Goal: Find specific page/section: Find specific page/section

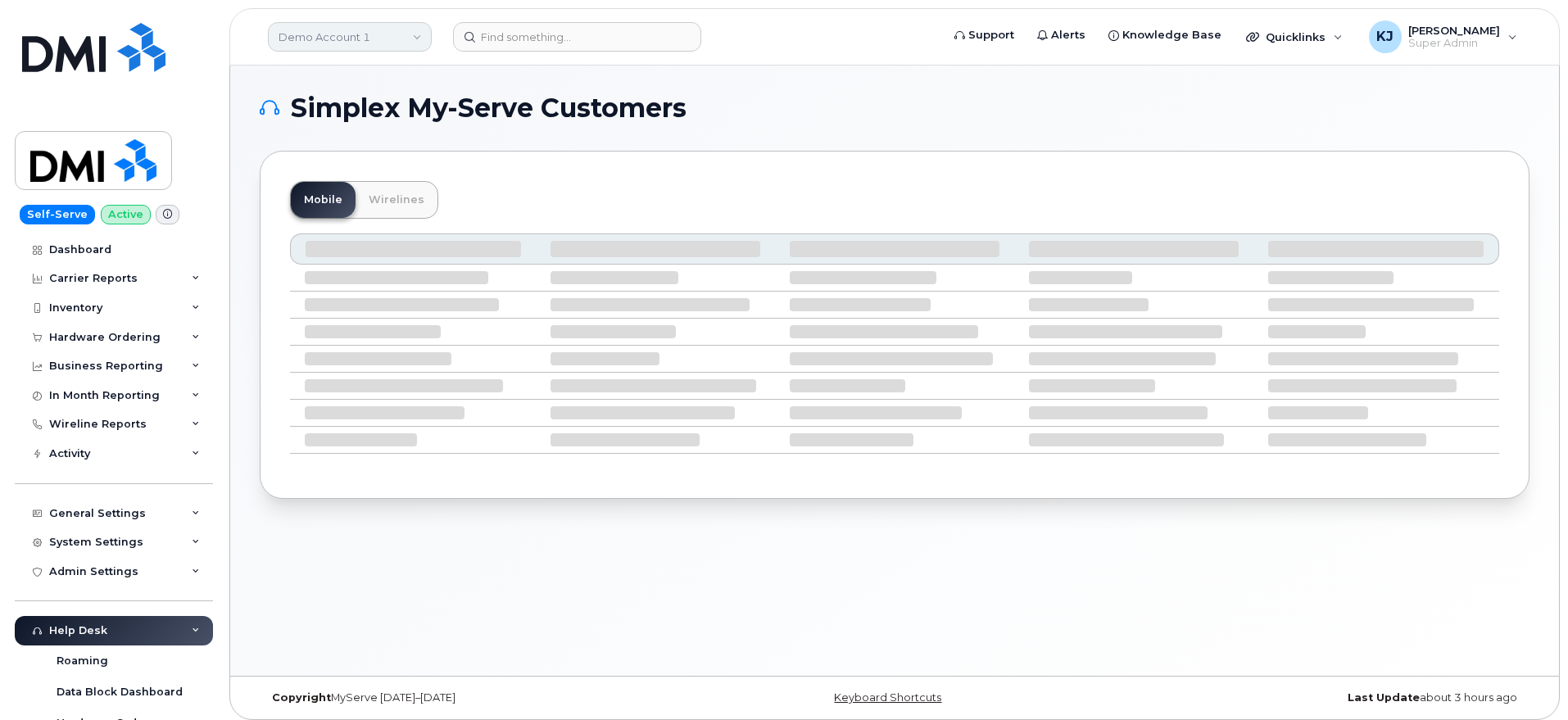
click at [376, 44] on link "Demo Account 1" at bounding box center [349, 37] width 164 height 30
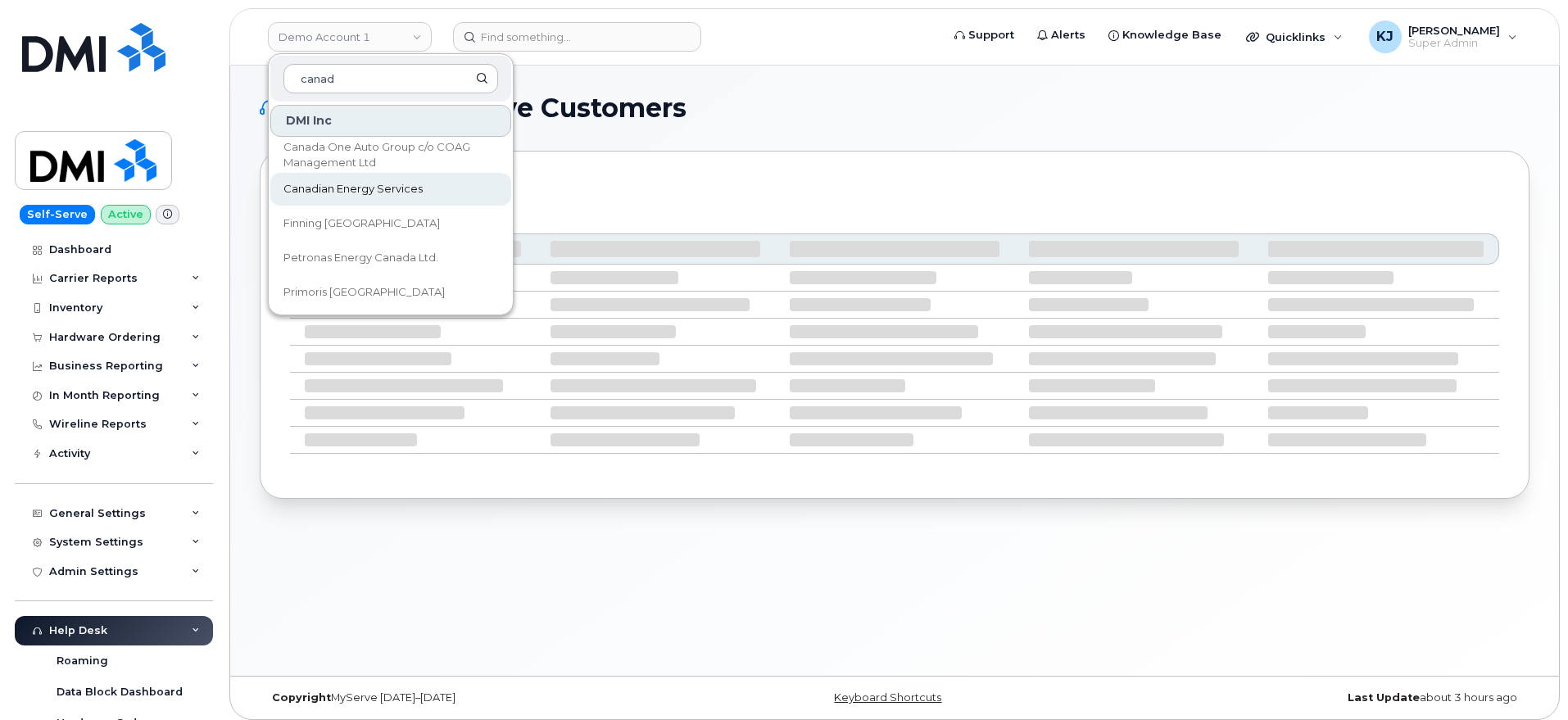
type input "canad"
click at [382, 187] on span "Canadian Energy Services" at bounding box center [353, 189] width 139 height 16
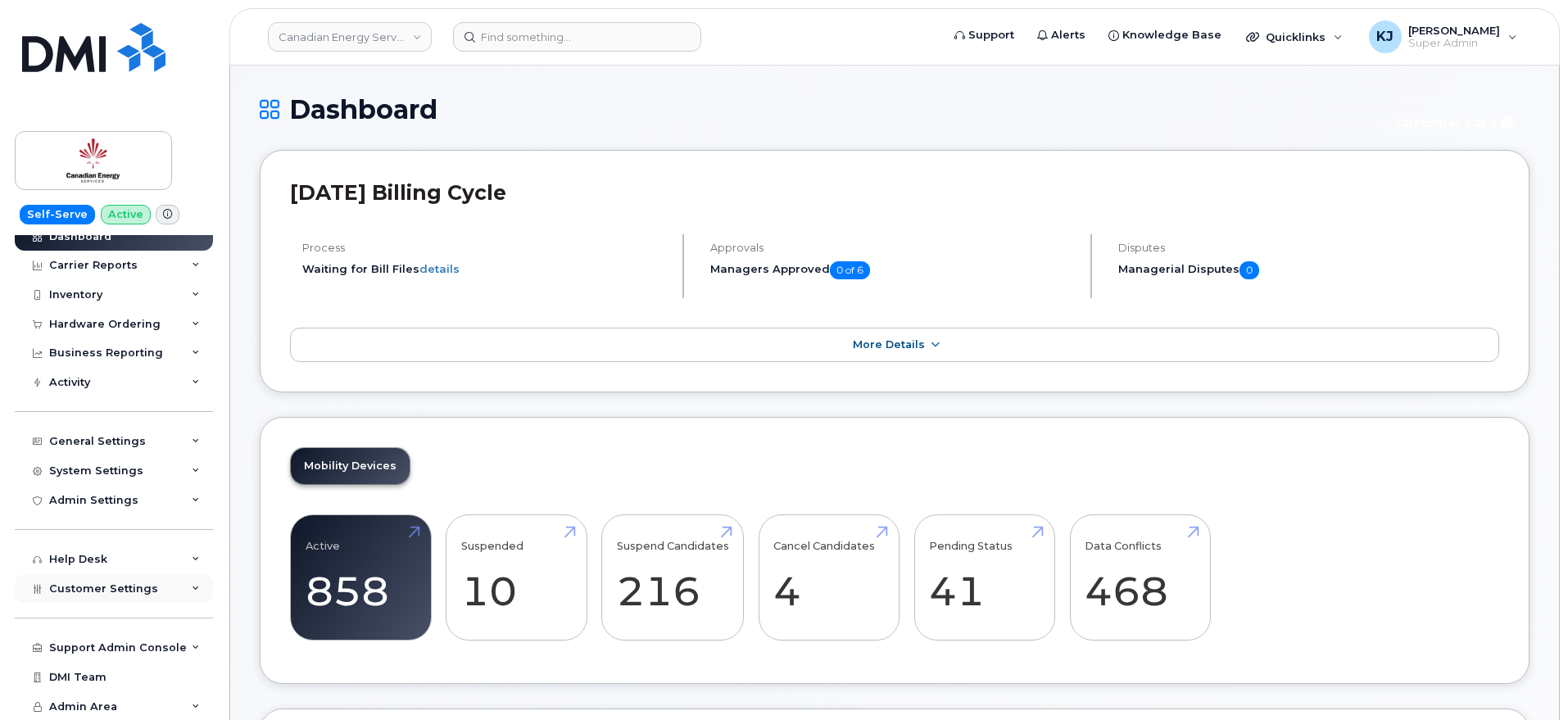
click at [147, 584] on span "Customer Settings" at bounding box center [104, 588] width 109 height 12
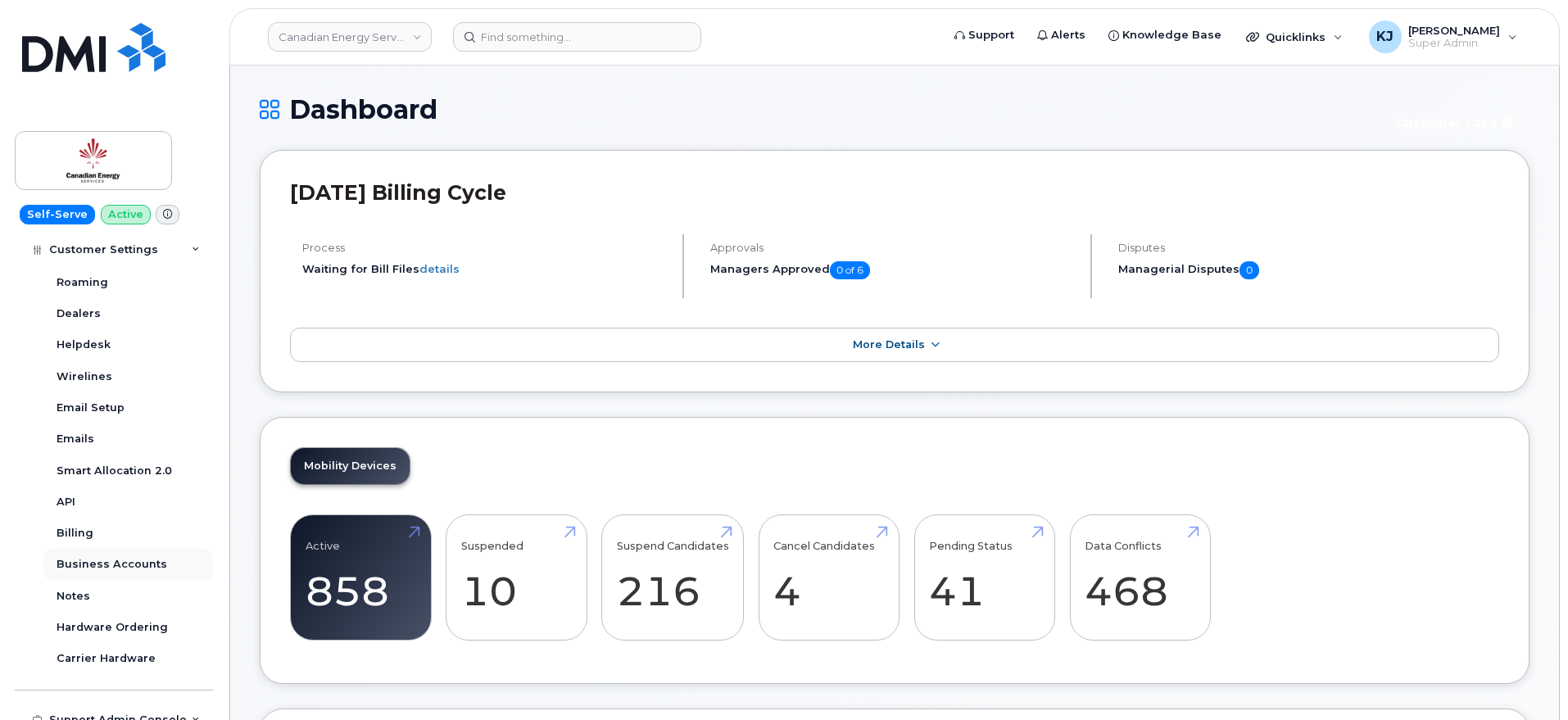
scroll to position [422, 0]
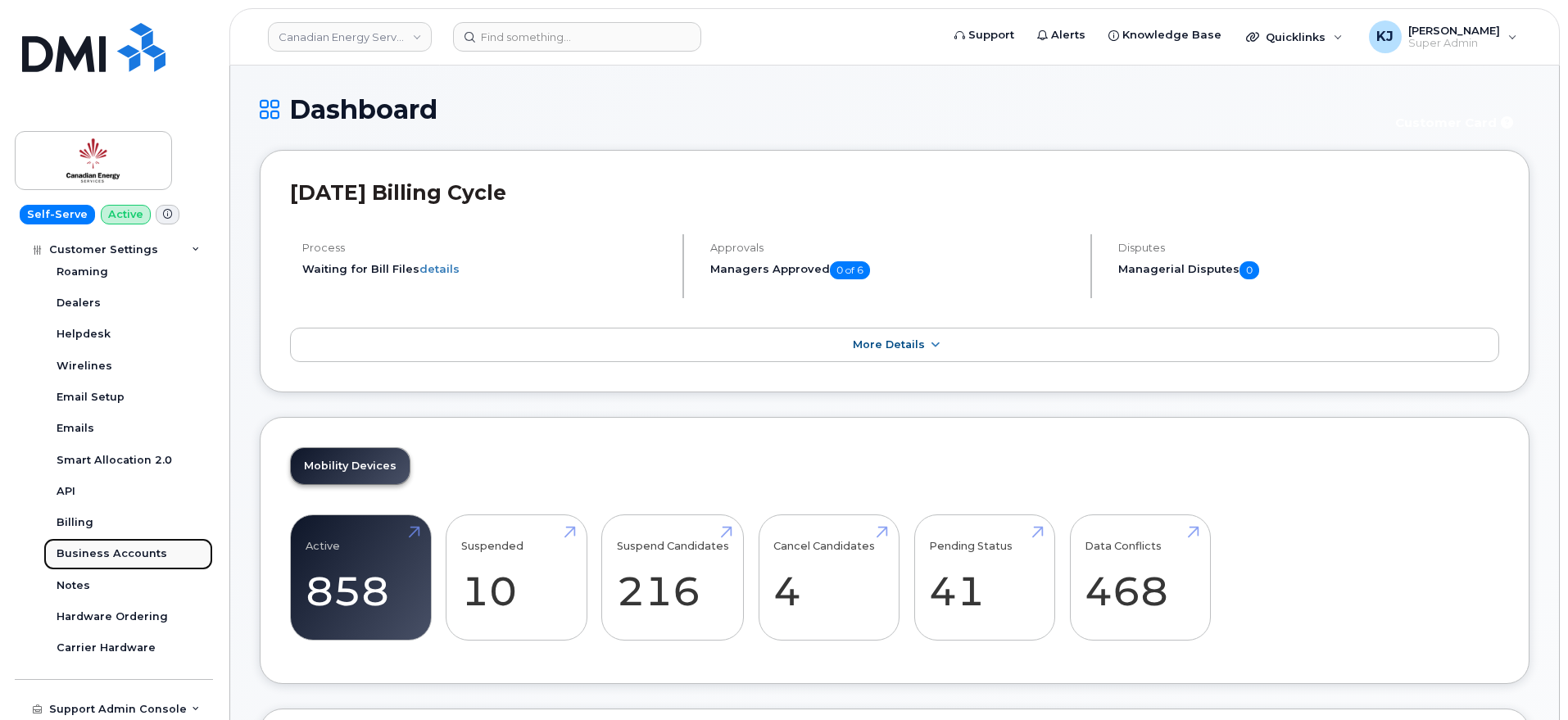
click at [142, 549] on div "Business Accounts" at bounding box center [111, 553] width 110 height 14
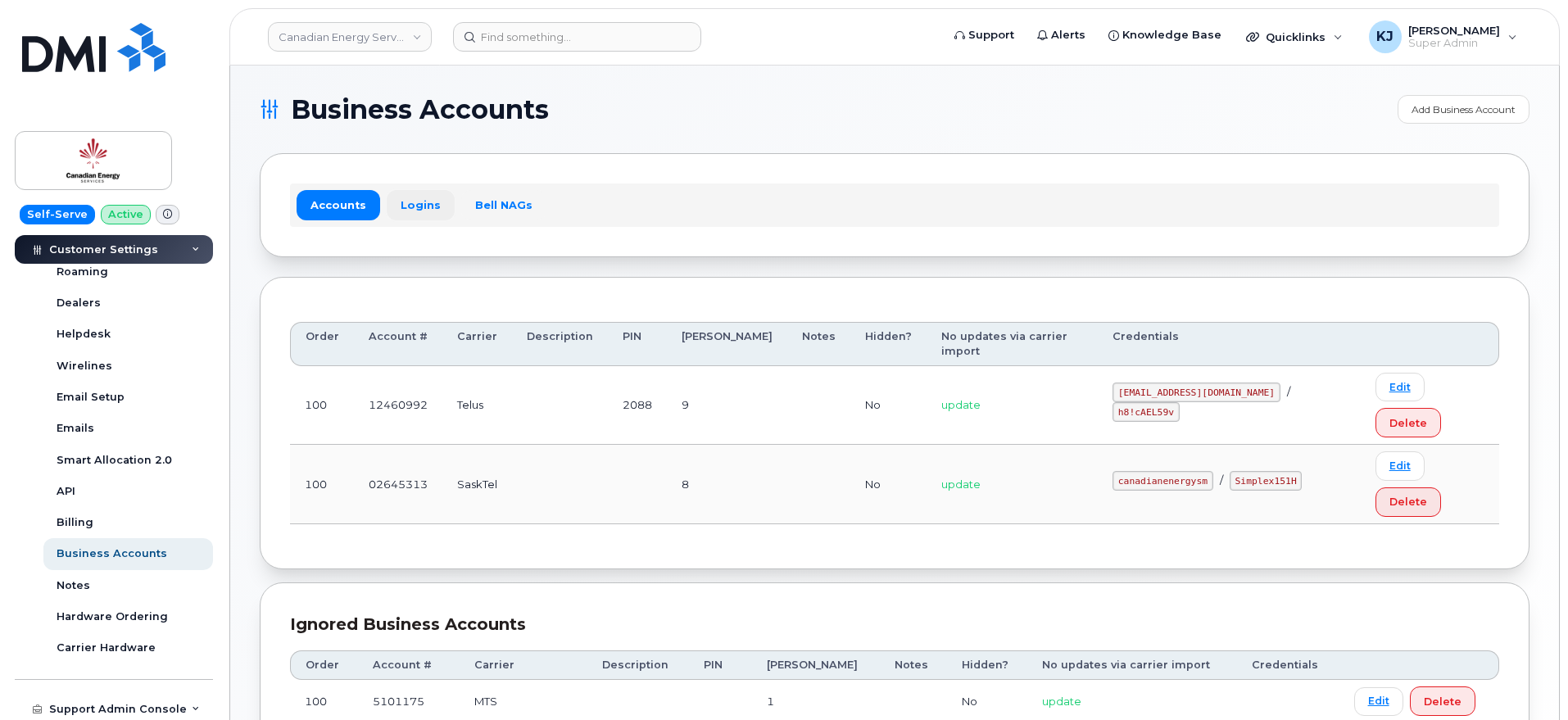
click at [423, 201] on link "Logins" at bounding box center [421, 205] width 68 height 30
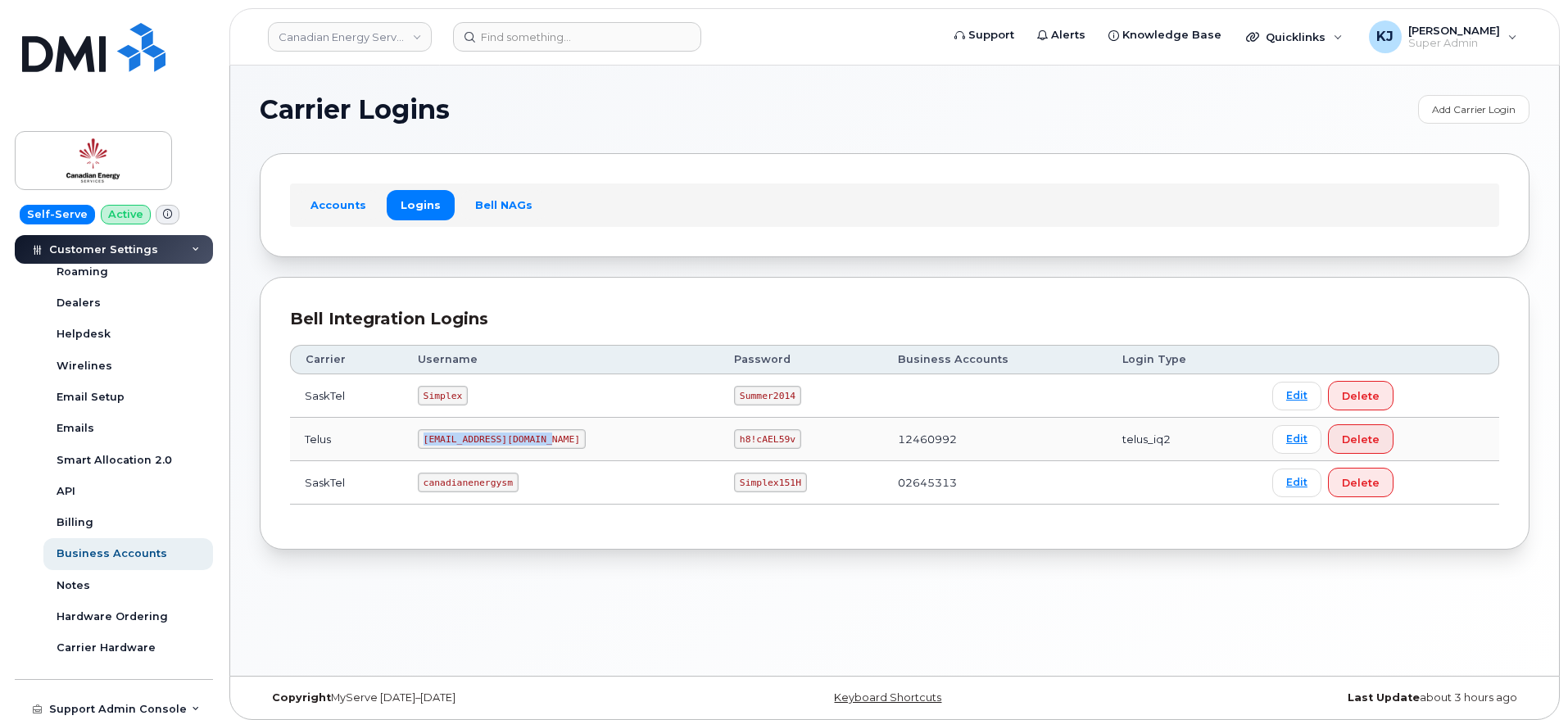
drag, startPoint x: 432, startPoint y: 435, endPoint x: 569, endPoint y: 438, distance: 137.0
click at [569, 438] on td "SimplexTelusIQ@ceslp.ca" at bounding box center [561, 439] width 316 height 43
copy code "SimplexTelusIQ@ceslp.ca"
drag, startPoint x: 707, startPoint y: 439, endPoint x: 758, endPoint y: 441, distance: 51.0
click at [761, 441] on code "h8!cAEL59v" at bounding box center [767, 439] width 67 height 20
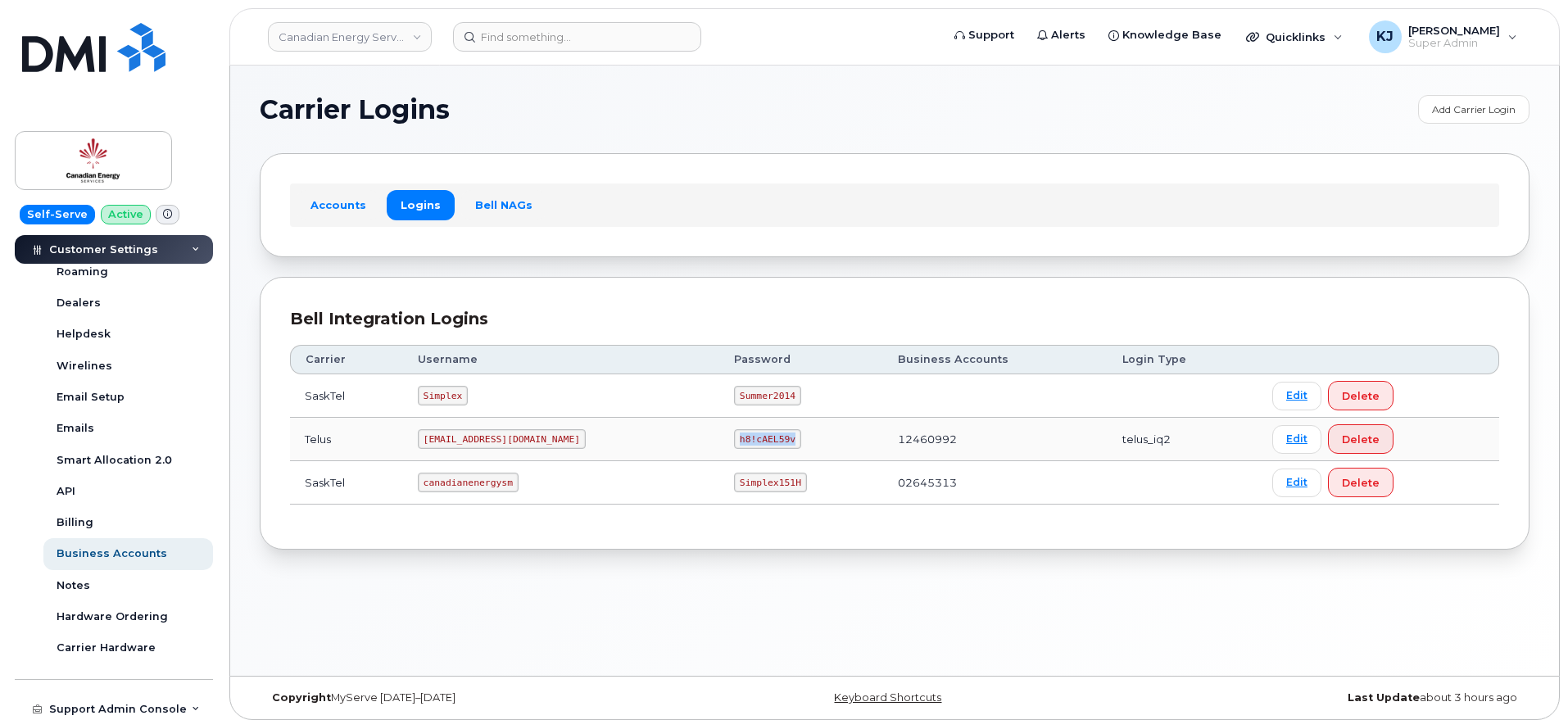
copy code "h8!cAEL59v"
click at [376, 40] on link "Canadian Energy Services" at bounding box center [349, 37] width 164 height 30
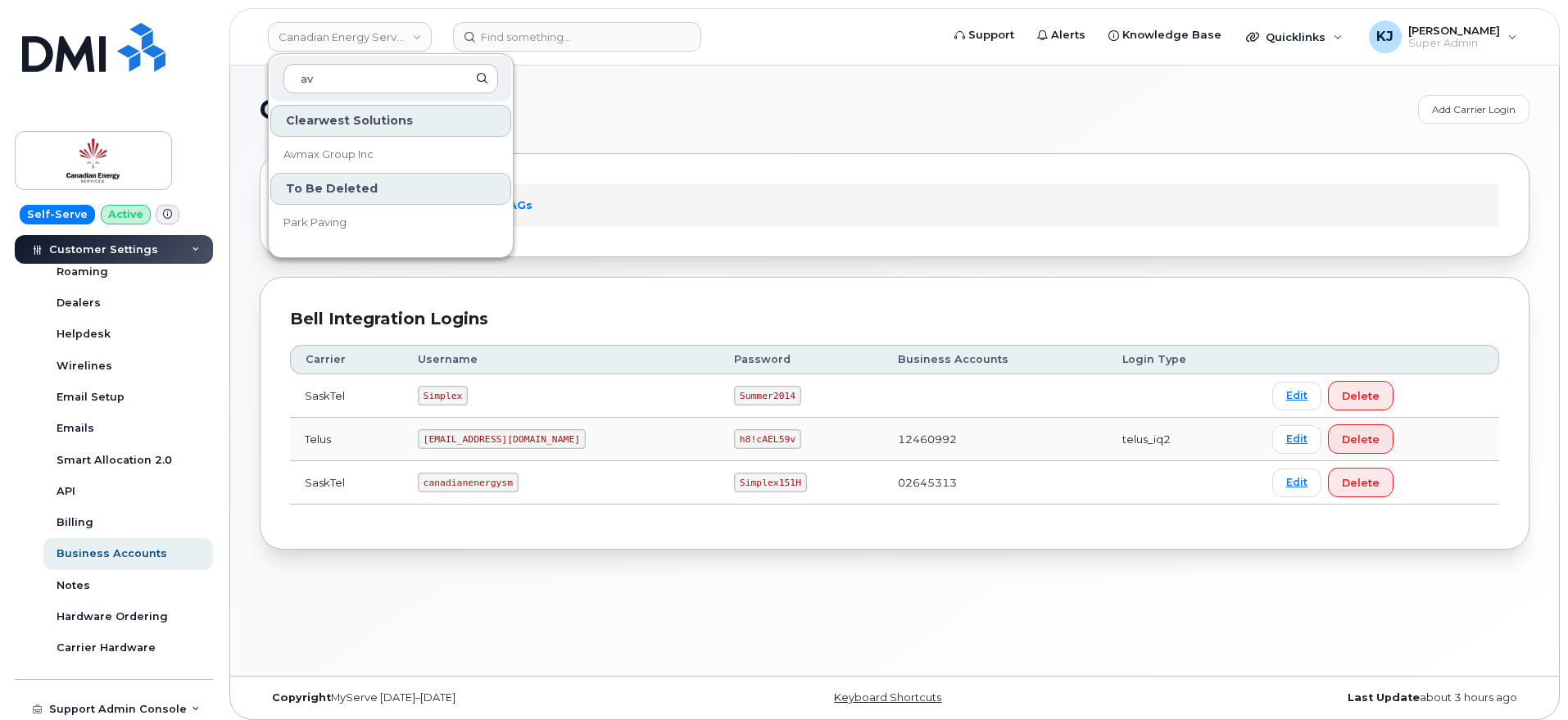
type input "av"
click at [382, 165] on link "Avmax Group Inc" at bounding box center [390, 155] width 241 height 33
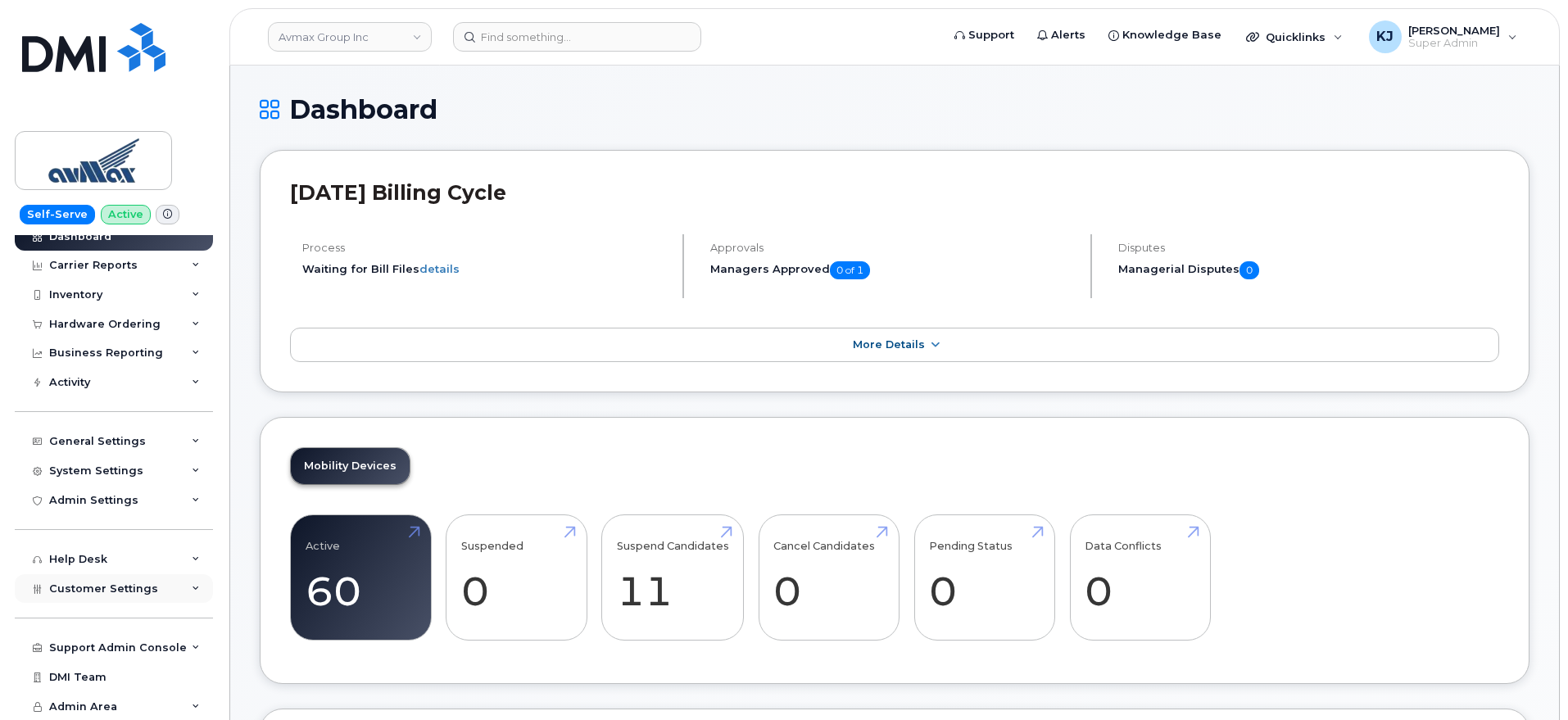
click at [119, 590] on span "Customer Settings" at bounding box center [104, 588] width 109 height 12
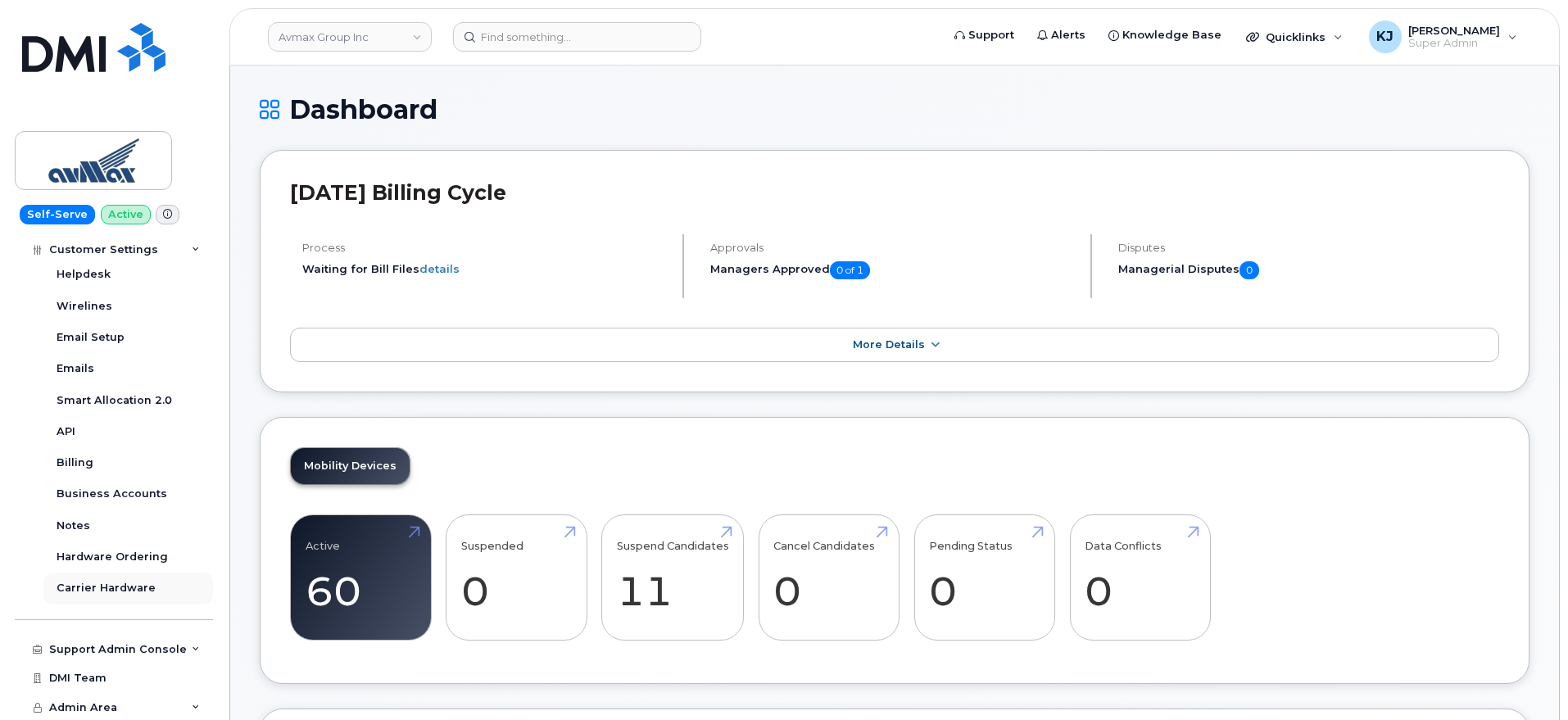
scroll to position [484, 0]
click at [119, 489] on div "Business Accounts" at bounding box center [111, 493] width 110 height 14
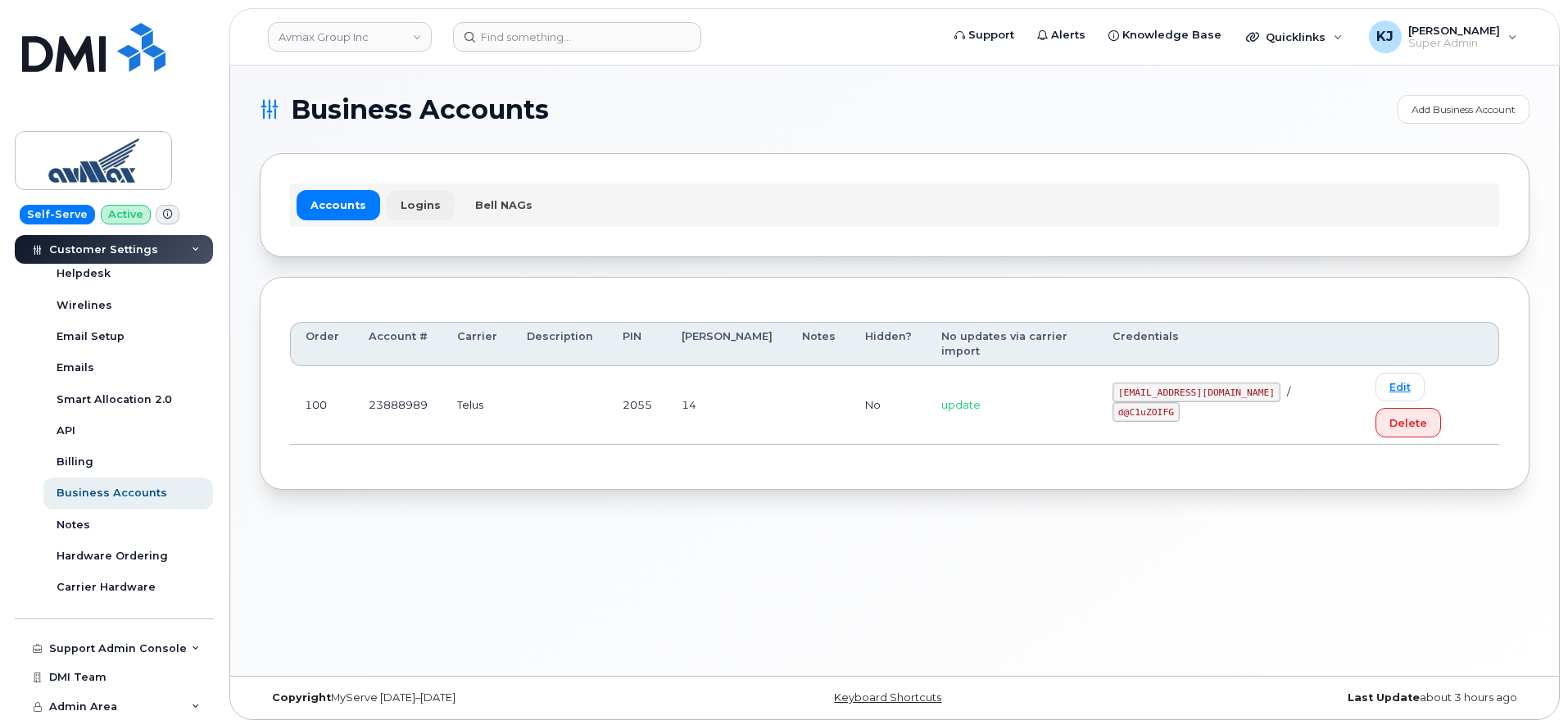
click at [419, 212] on link "Logins" at bounding box center [421, 205] width 68 height 30
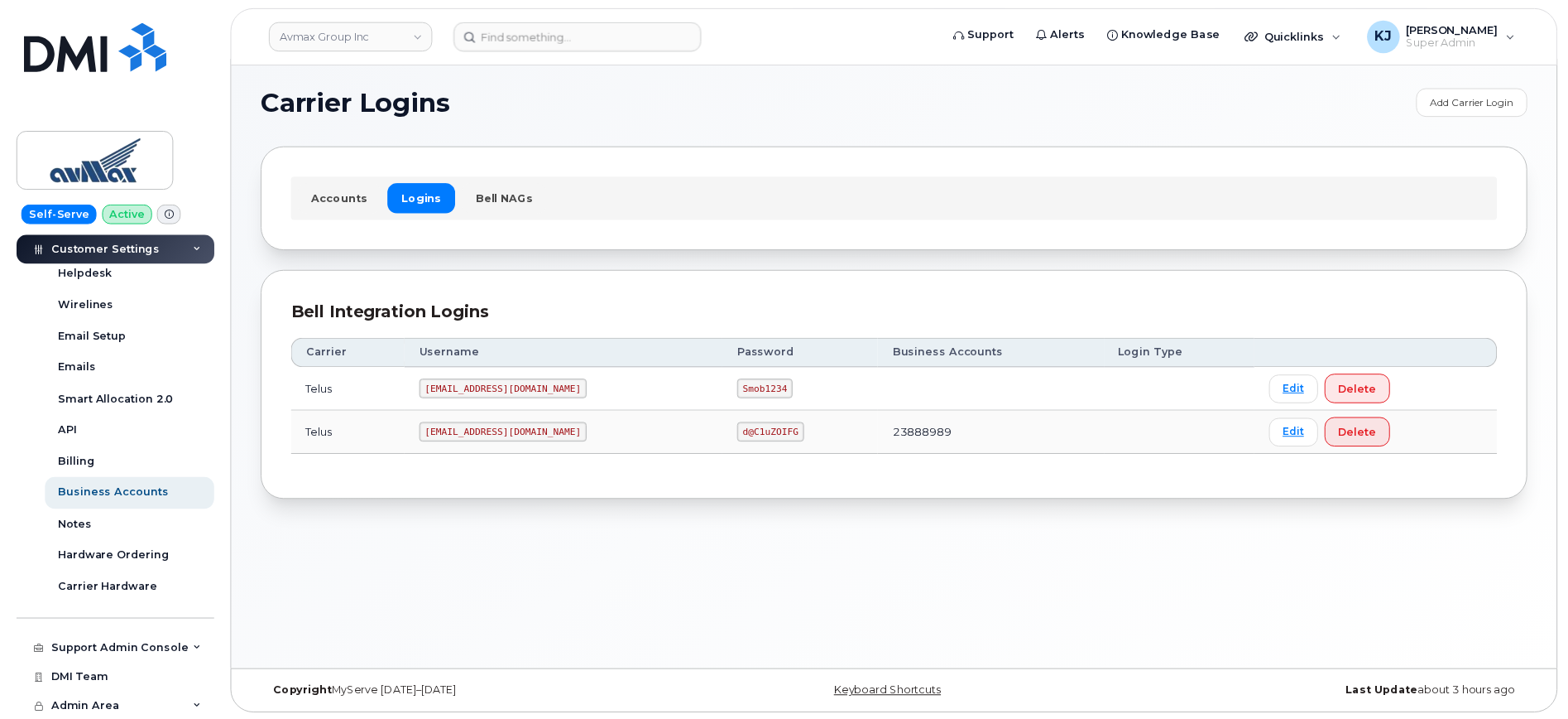
scroll to position [9, 0]
drag, startPoint x: 426, startPoint y: 436, endPoint x: 580, endPoint y: 436, distance: 154.0
click at [580, 436] on code "pinecliff@simplexmobility.com" at bounding box center [507, 435] width 170 height 20
copy code "pinecliff@simplexmobility.com"
drag, startPoint x: 751, startPoint y: 434, endPoint x: 807, endPoint y: 446, distance: 57.3
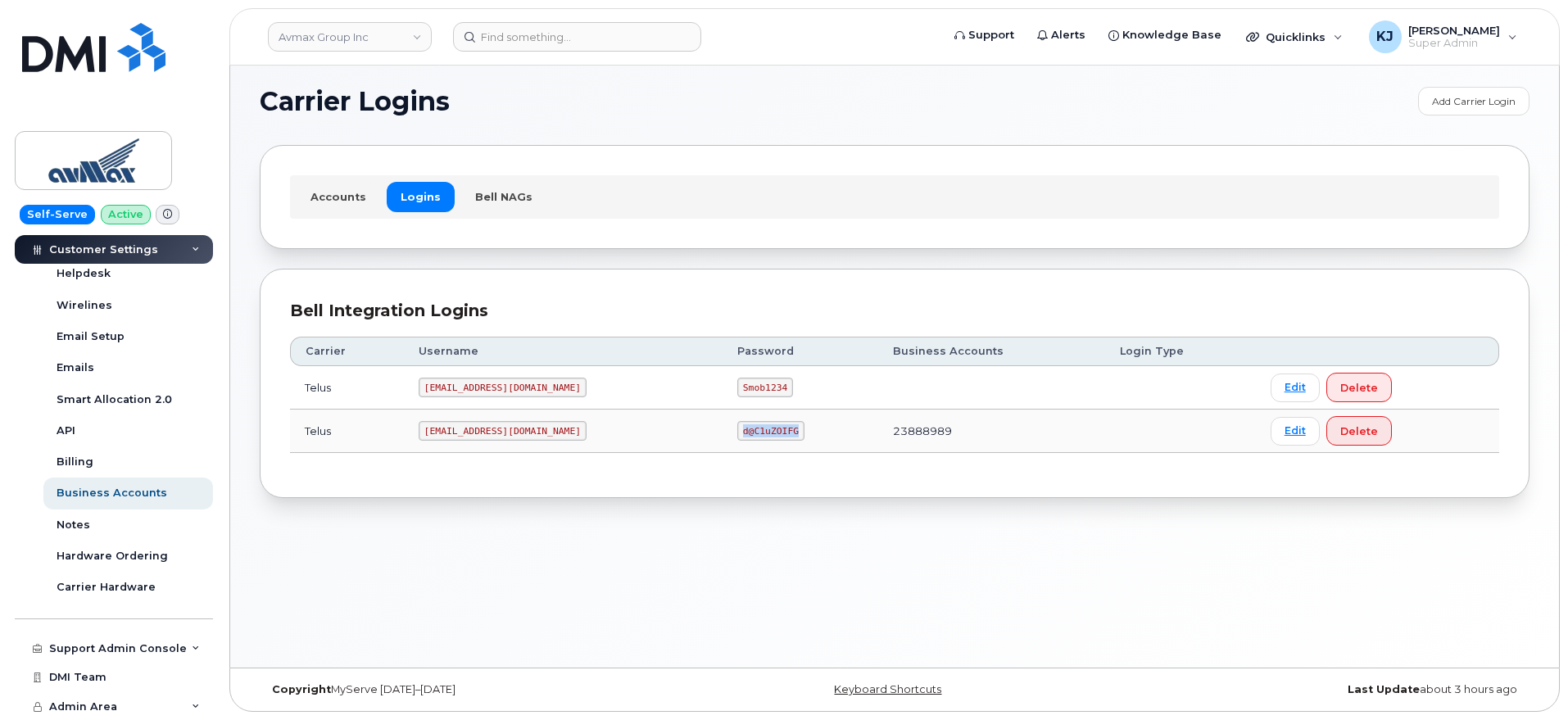
click at [799, 441] on td "d@C1uZOIFG" at bounding box center [800, 431] width 156 height 43
copy code "d@C1uZOIFG"
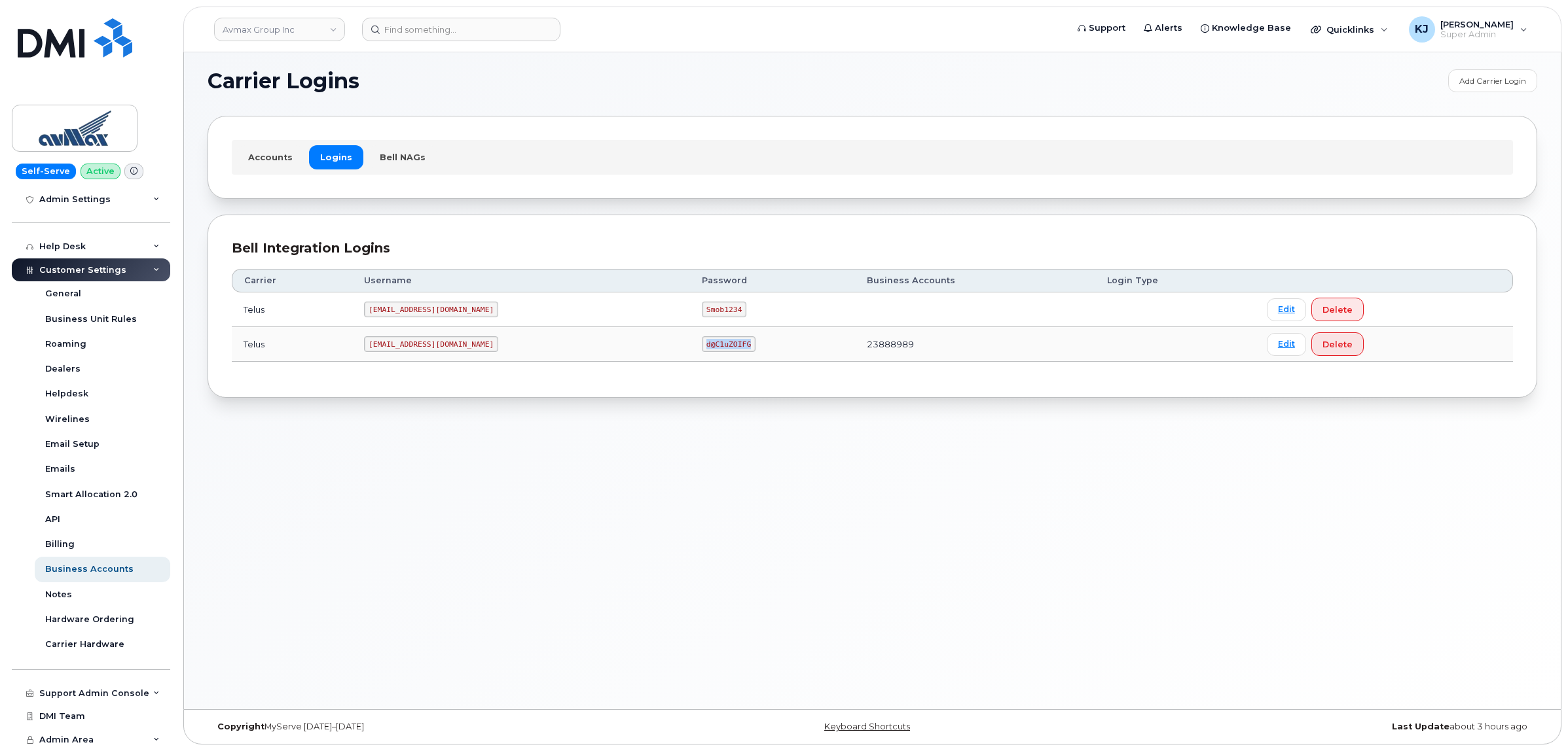
scroll to position [215, 0]
click at [399, 35] on input at bounding box center [461, 29] width 198 height 24
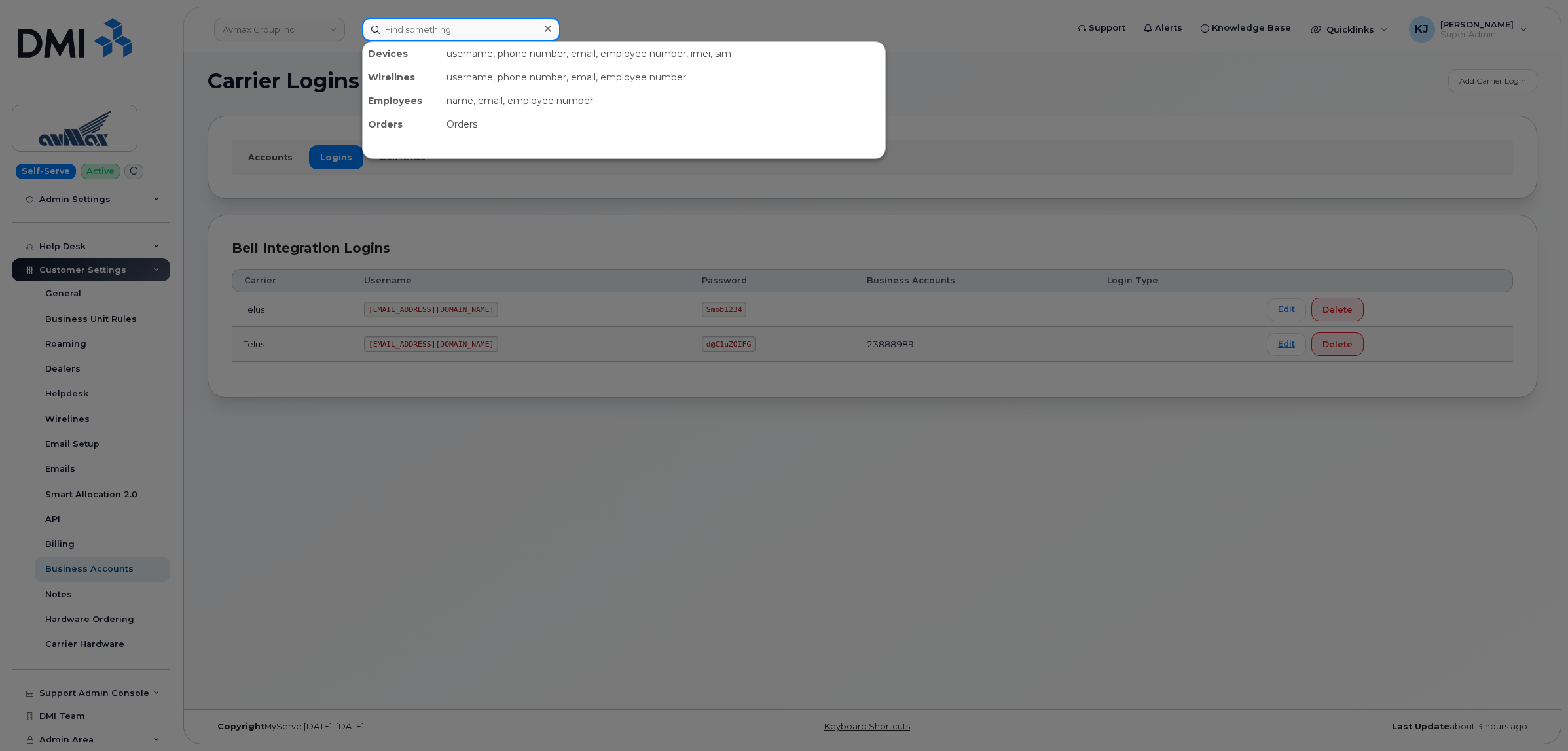
paste input "4169386625"
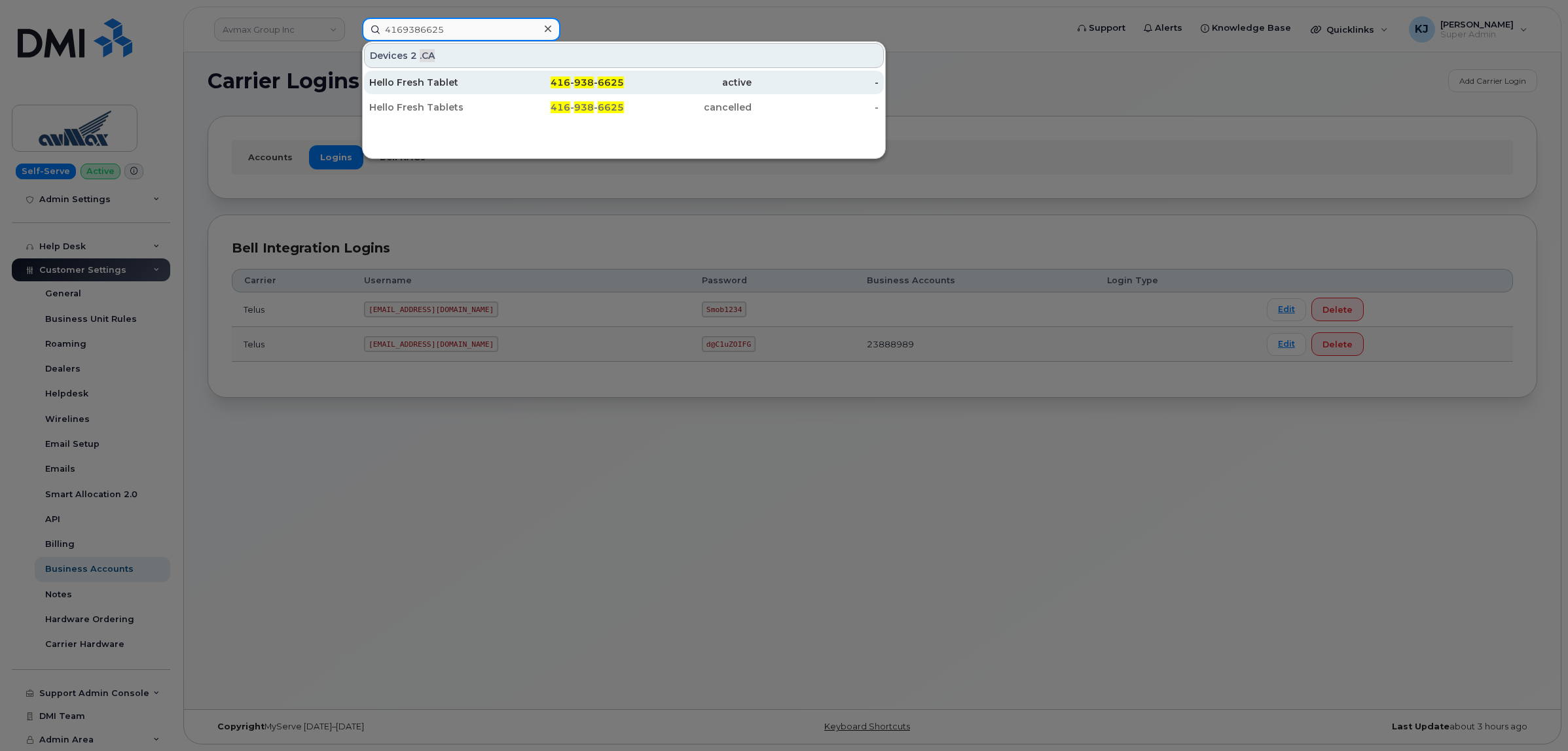
type input "4169386625"
click at [497, 73] on div "Hello Fresh Tablet" at bounding box center [560, 82] width 128 height 24
